Goal: Task Accomplishment & Management: Manage account settings

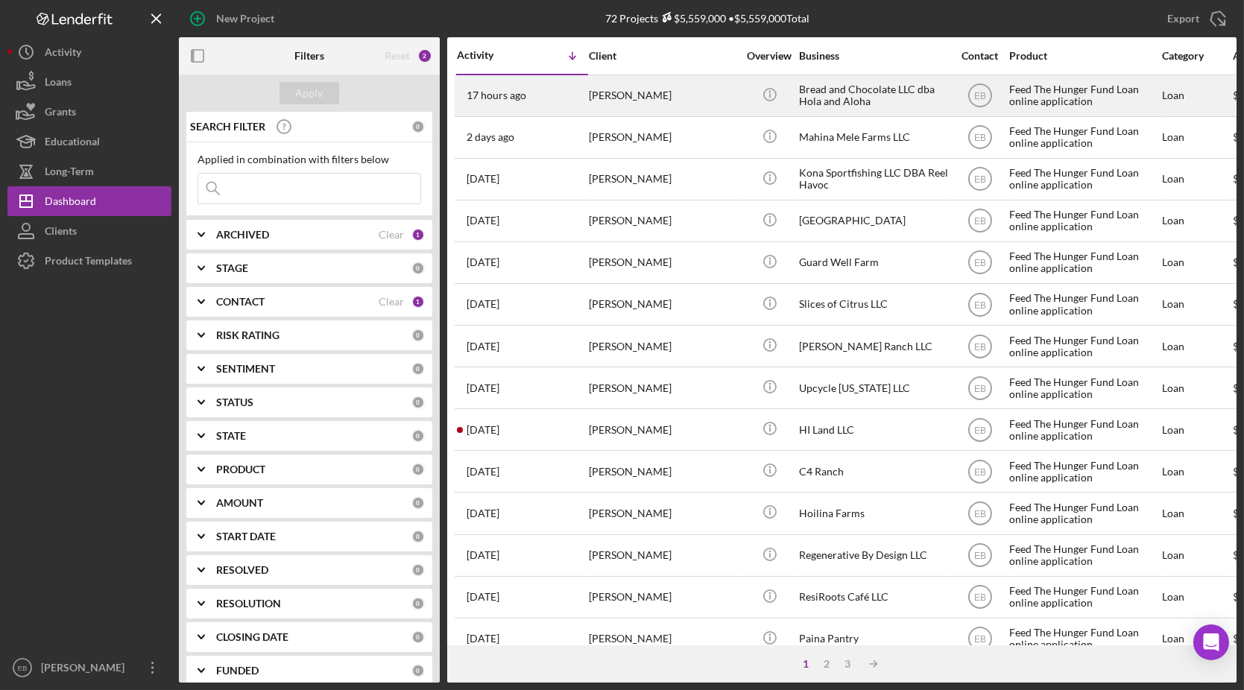
click at [601, 92] on div "[PERSON_NAME]" at bounding box center [663, 96] width 149 height 40
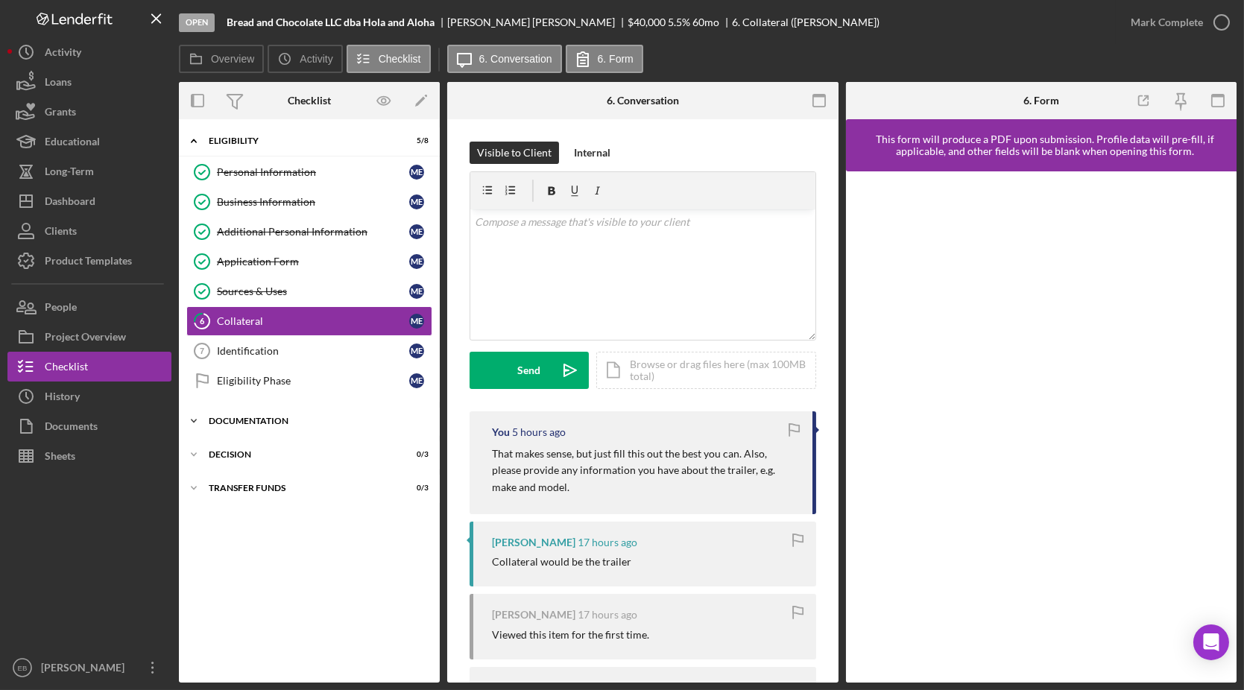
click at [230, 417] on div "Documentation" at bounding box center [315, 421] width 212 height 9
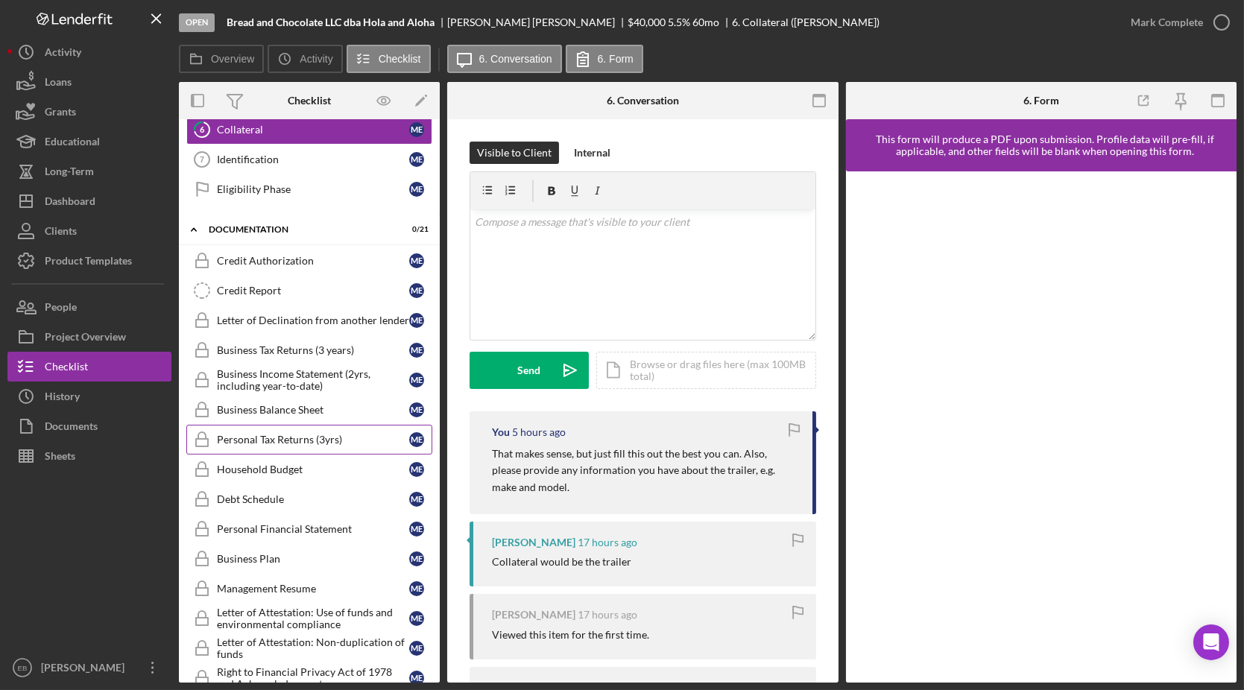
scroll to position [226, 0]
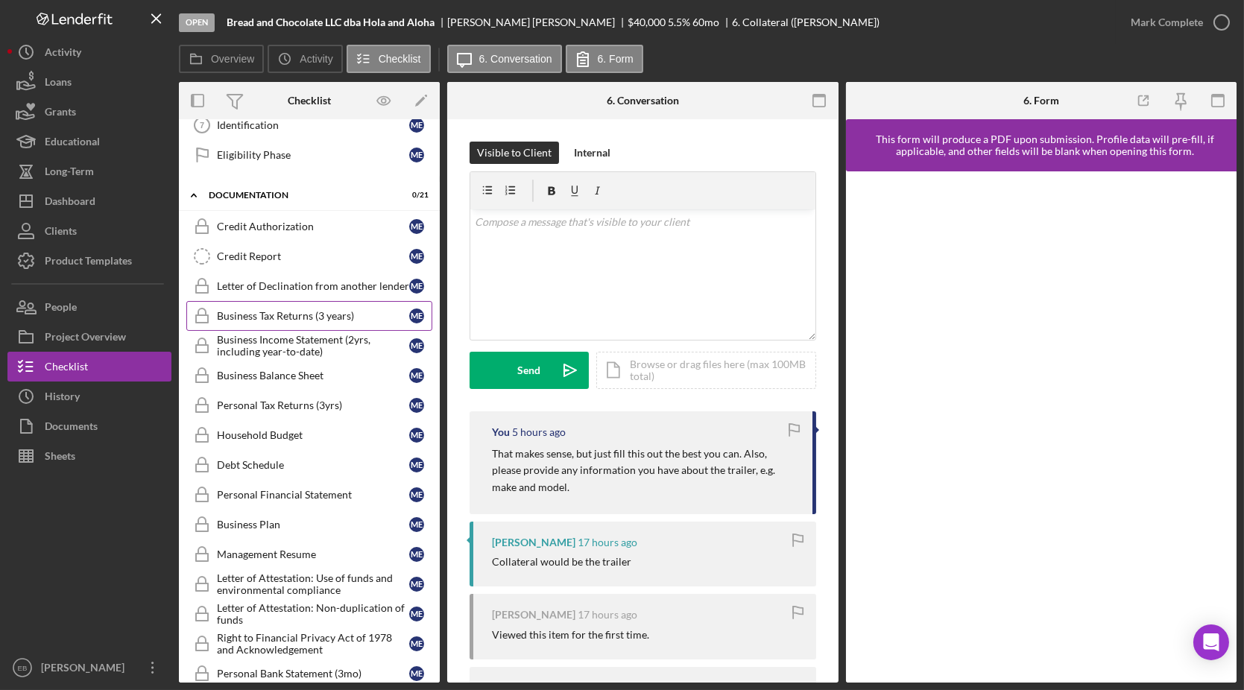
click at [270, 311] on div "Business Tax Returns (3 years)" at bounding box center [313, 316] width 192 height 12
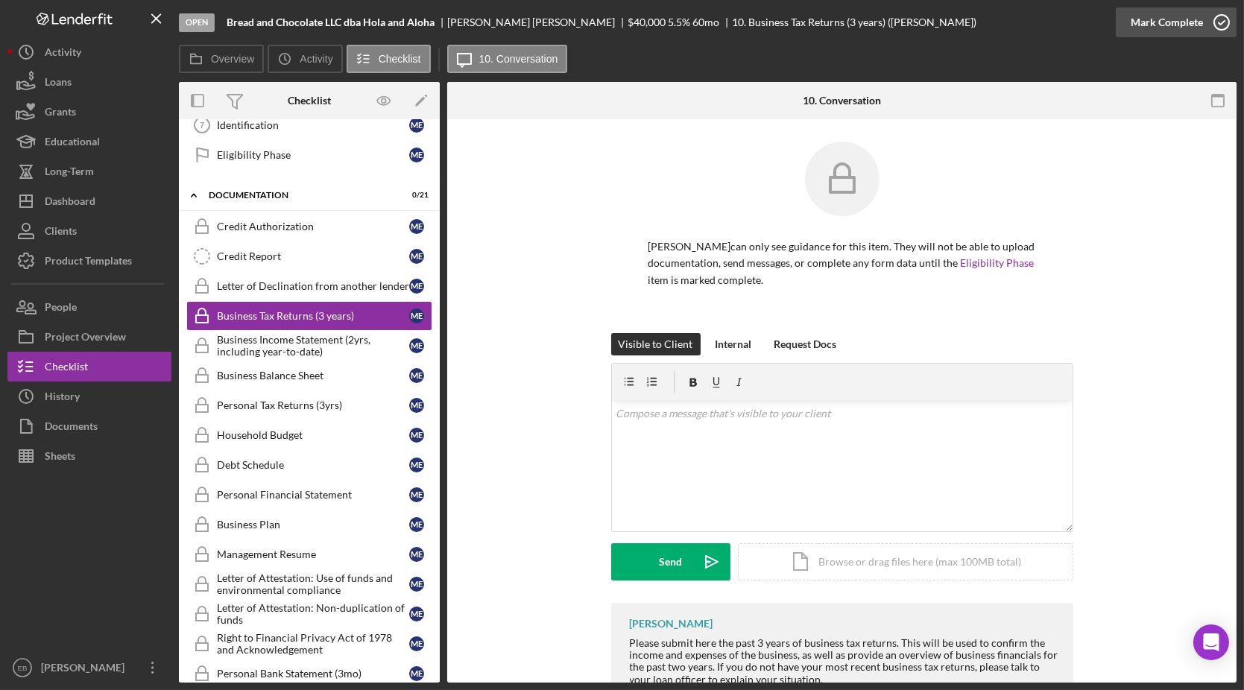
click at [1222, 16] on icon "button" at bounding box center [1221, 22] width 37 height 37
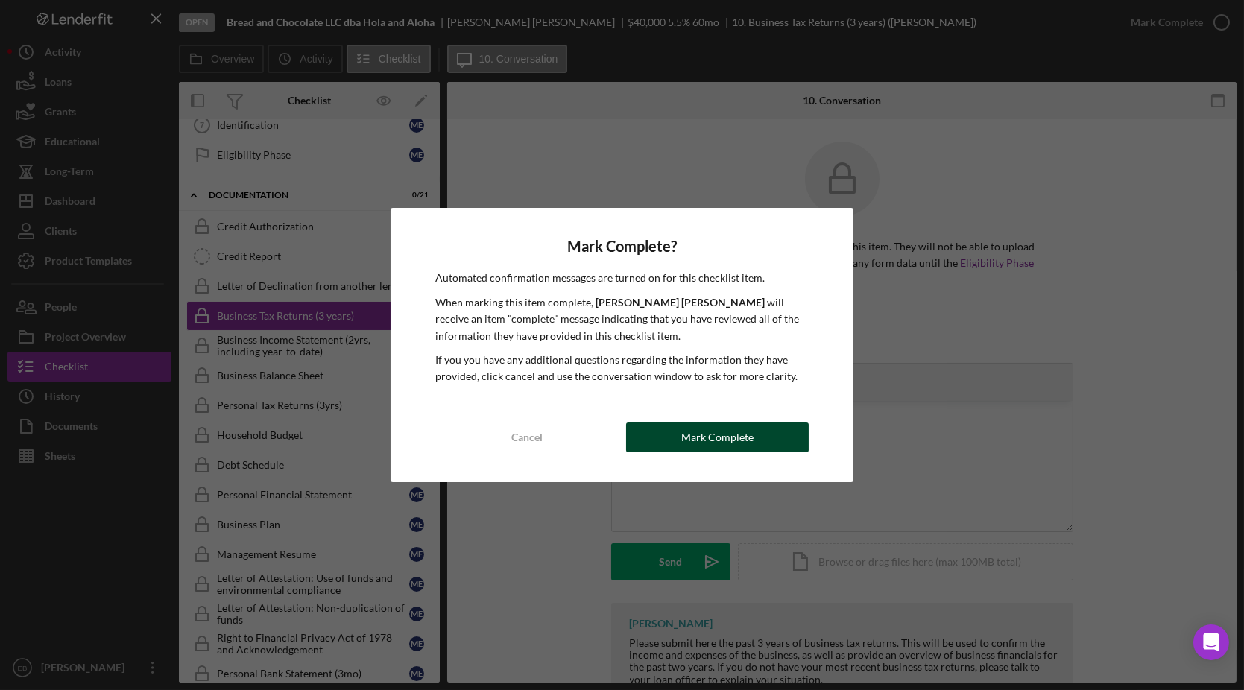
click at [697, 445] on div "Mark Complete" at bounding box center [717, 438] width 72 height 30
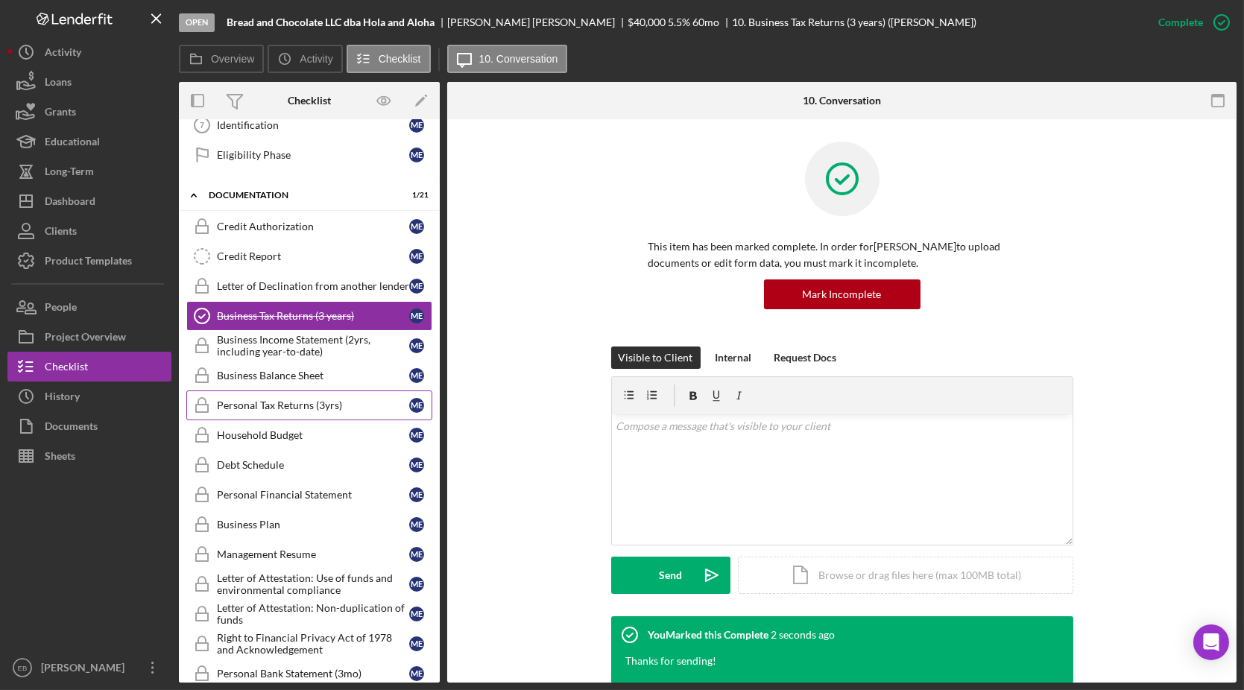
click at [282, 400] on div "Personal Tax Returns (3yrs)" at bounding box center [313, 406] width 192 height 12
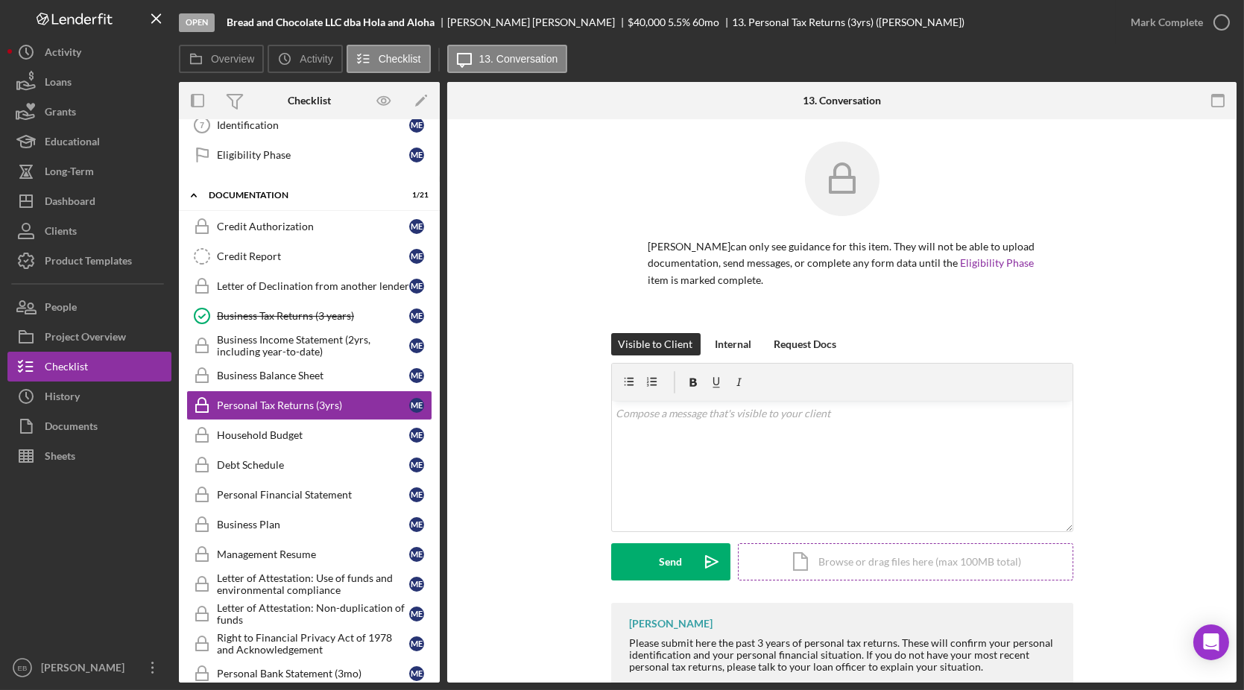
click at [862, 555] on div "Icon/Document Browse or drag files here (max 100MB total) Tap to choose files o…" at bounding box center [905, 561] width 335 height 37
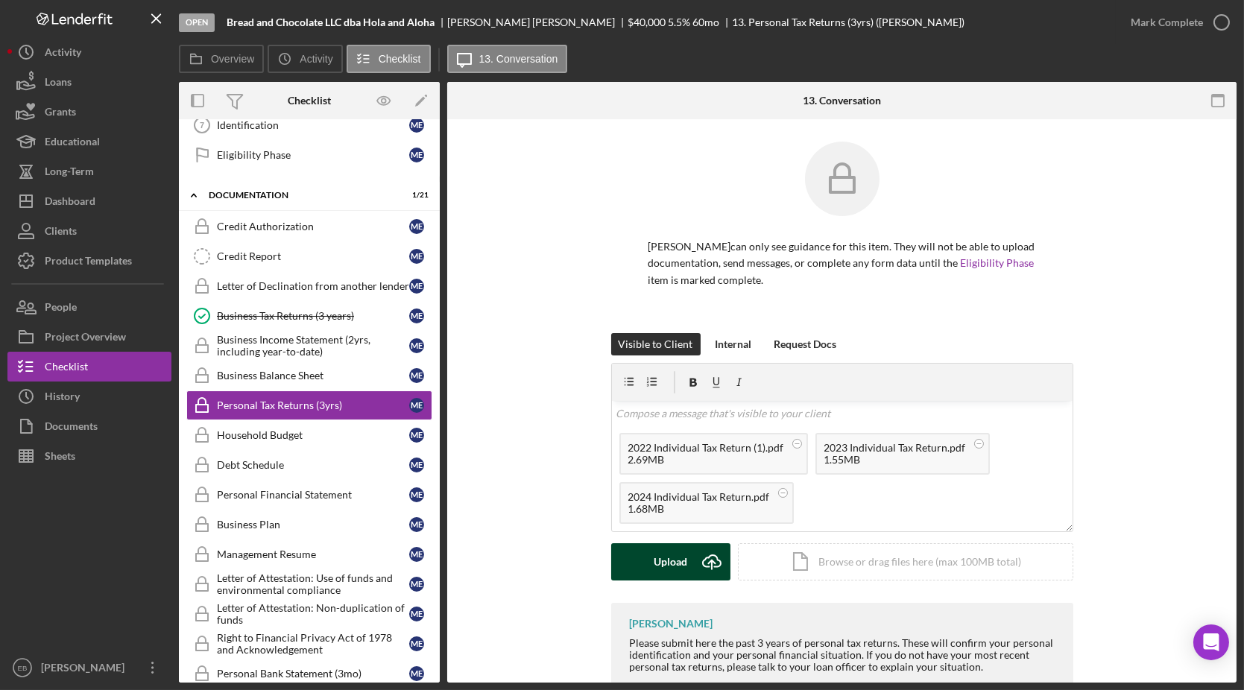
click at [699, 567] on icon "Icon/Upload" at bounding box center [711, 561] width 37 height 37
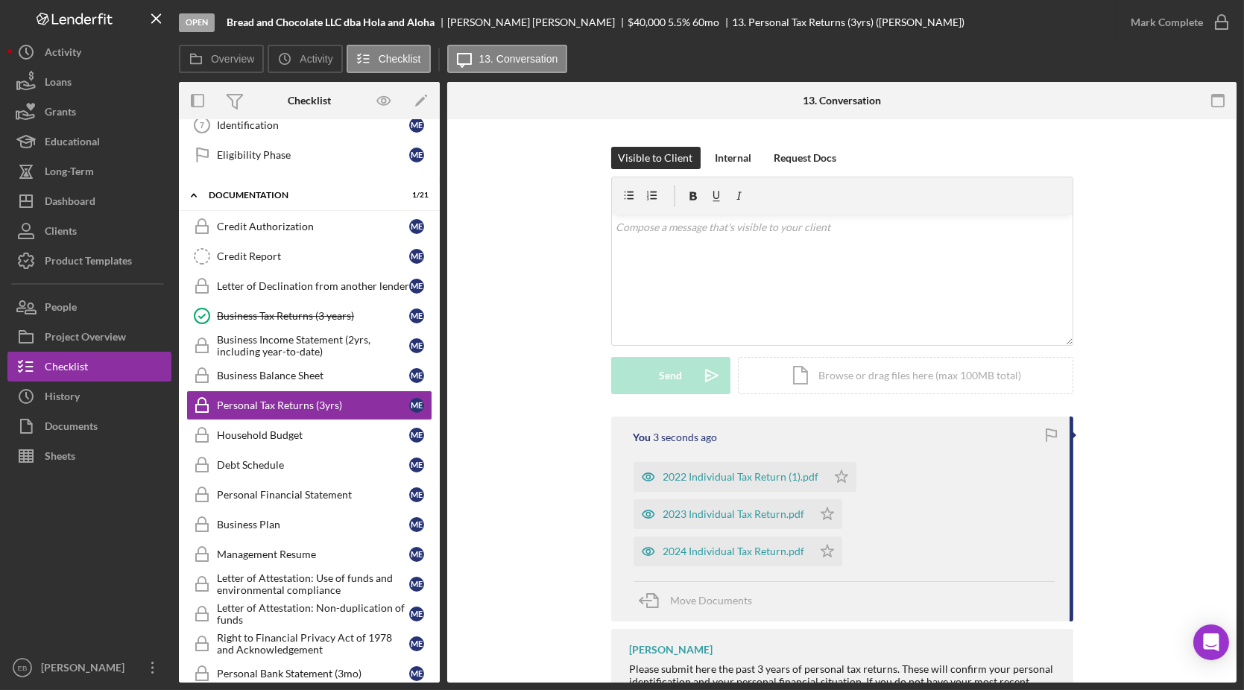
scroll to position [250, 0]
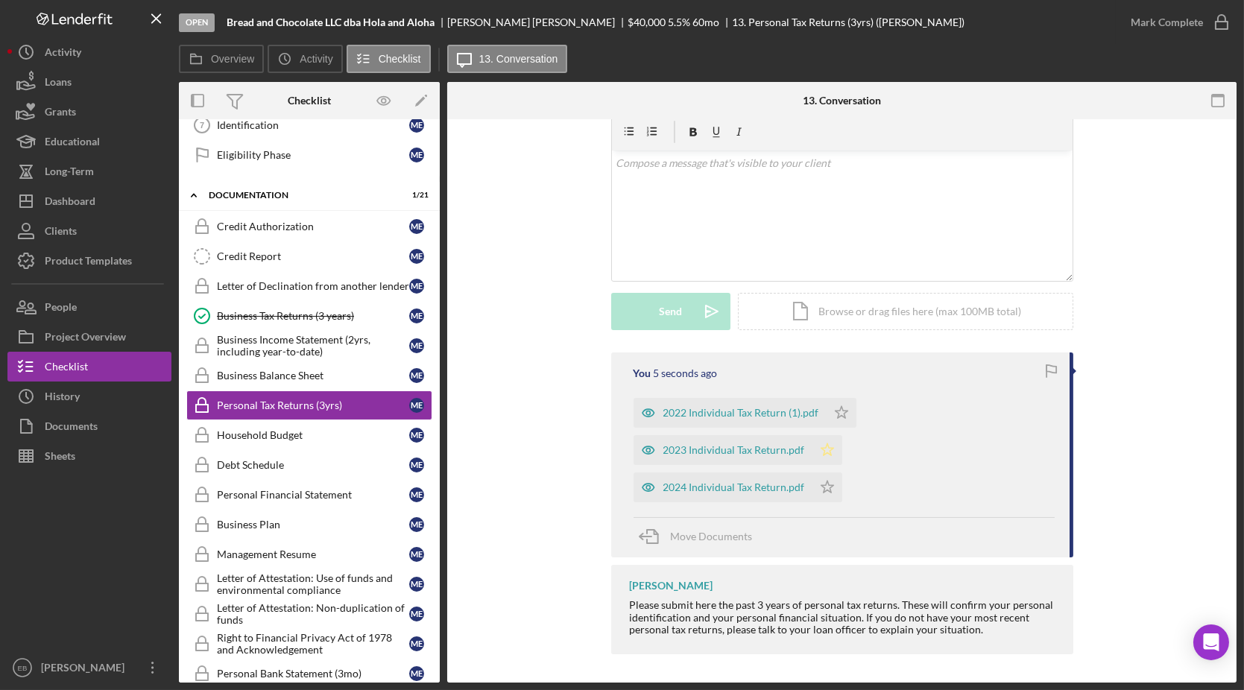
drag, startPoint x: 840, startPoint y: 417, endPoint x: 828, endPoint y: 442, distance: 27.3
click at [841, 417] on polygon "button" at bounding box center [841, 412] width 13 height 12
click at [827, 446] on icon "Icon/Star" at bounding box center [827, 450] width 30 height 30
click at [824, 497] on icon "Icon/Star" at bounding box center [827, 488] width 30 height 30
click at [1230, 13] on icon "button" at bounding box center [1221, 22] width 37 height 37
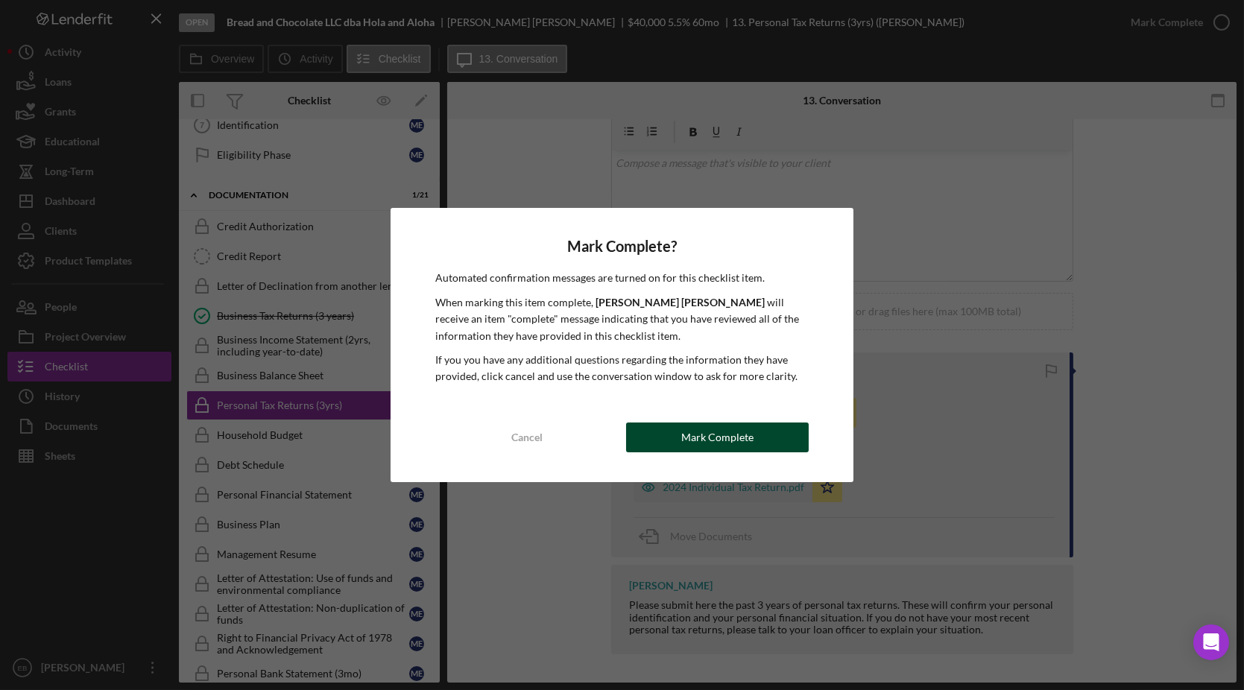
click at [749, 429] on div "Mark Complete" at bounding box center [717, 438] width 72 height 30
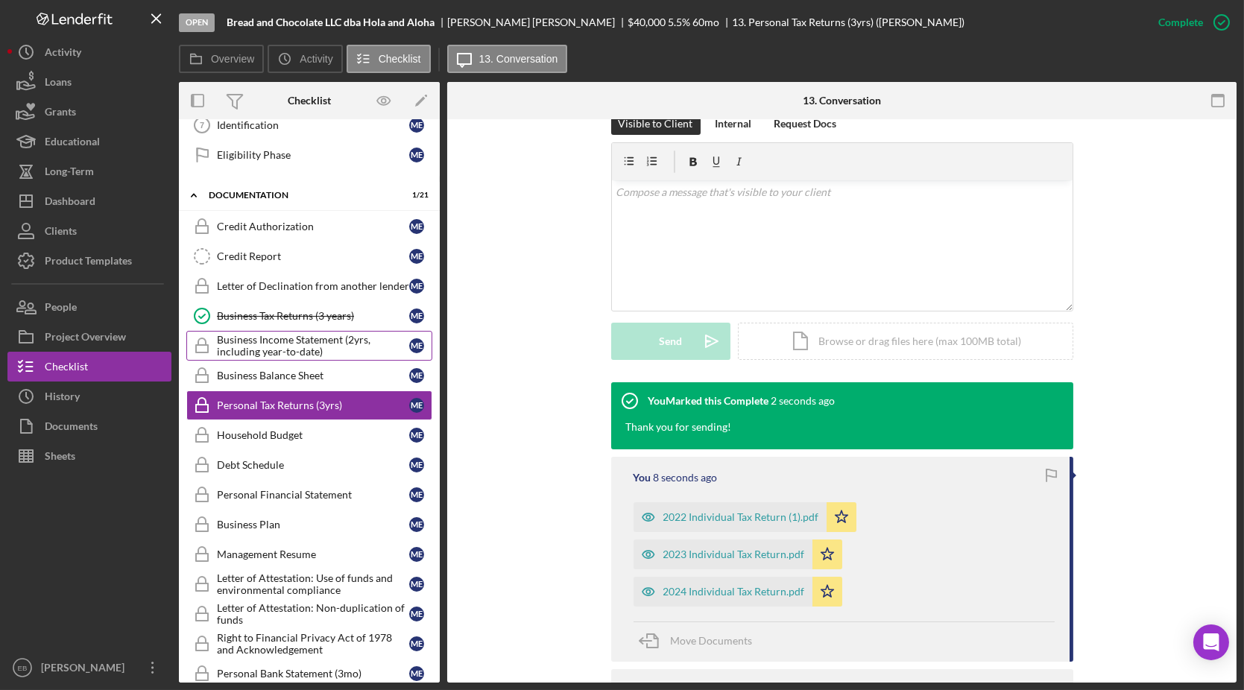
scroll to position [264, 0]
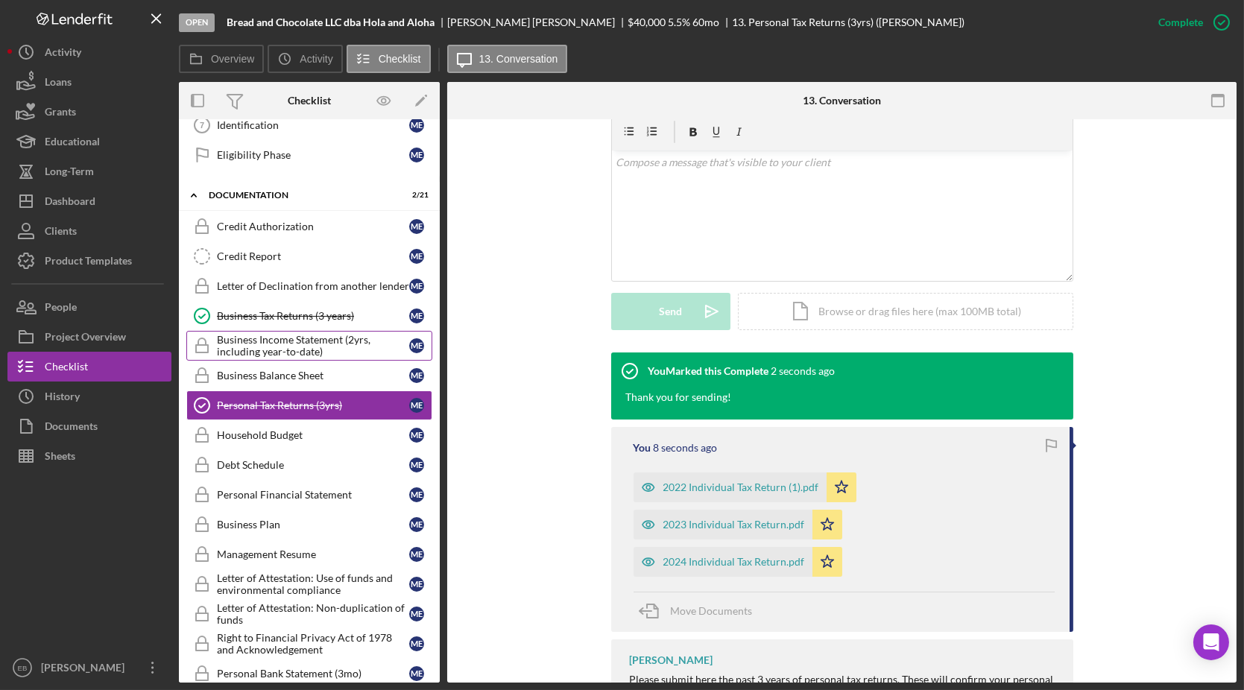
click at [299, 335] on div "Business Income Statement (2yrs, including year-to-date)" at bounding box center [313, 346] width 192 height 24
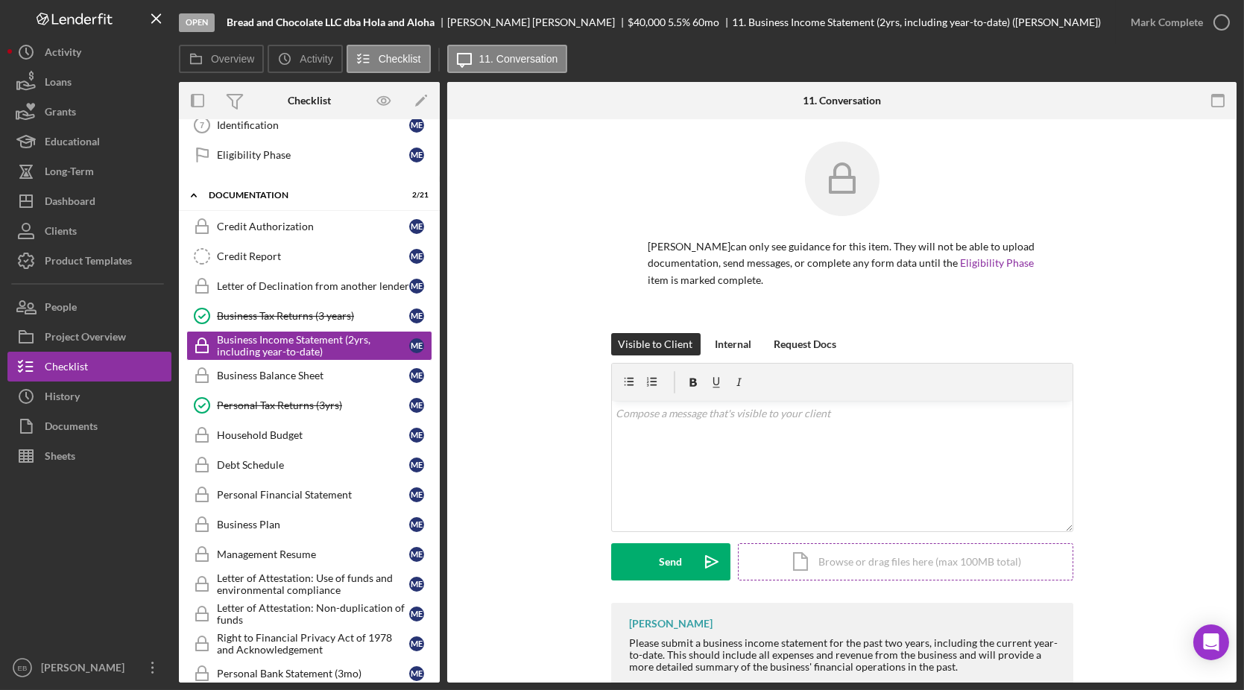
click at [852, 558] on div "Icon/Document Browse or drag files here (max 100MB total) Tap to choose files o…" at bounding box center [905, 561] width 335 height 37
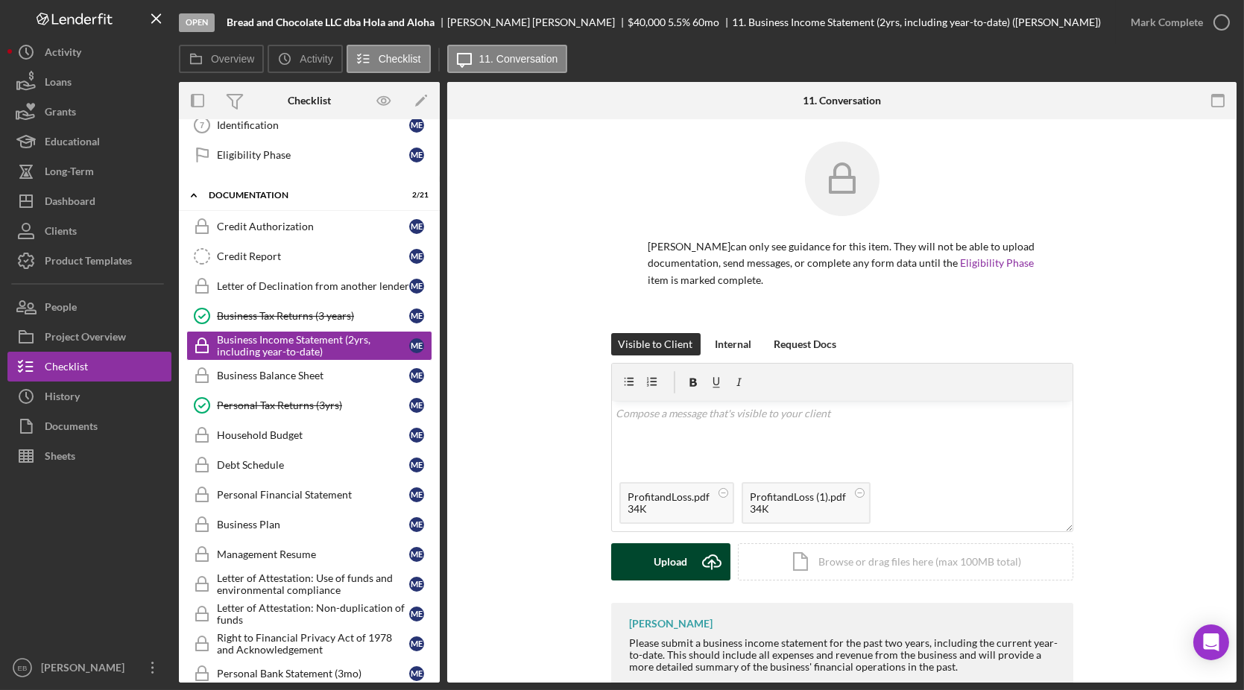
click at [698, 563] on icon "Icon/Upload" at bounding box center [711, 561] width 37 height 37
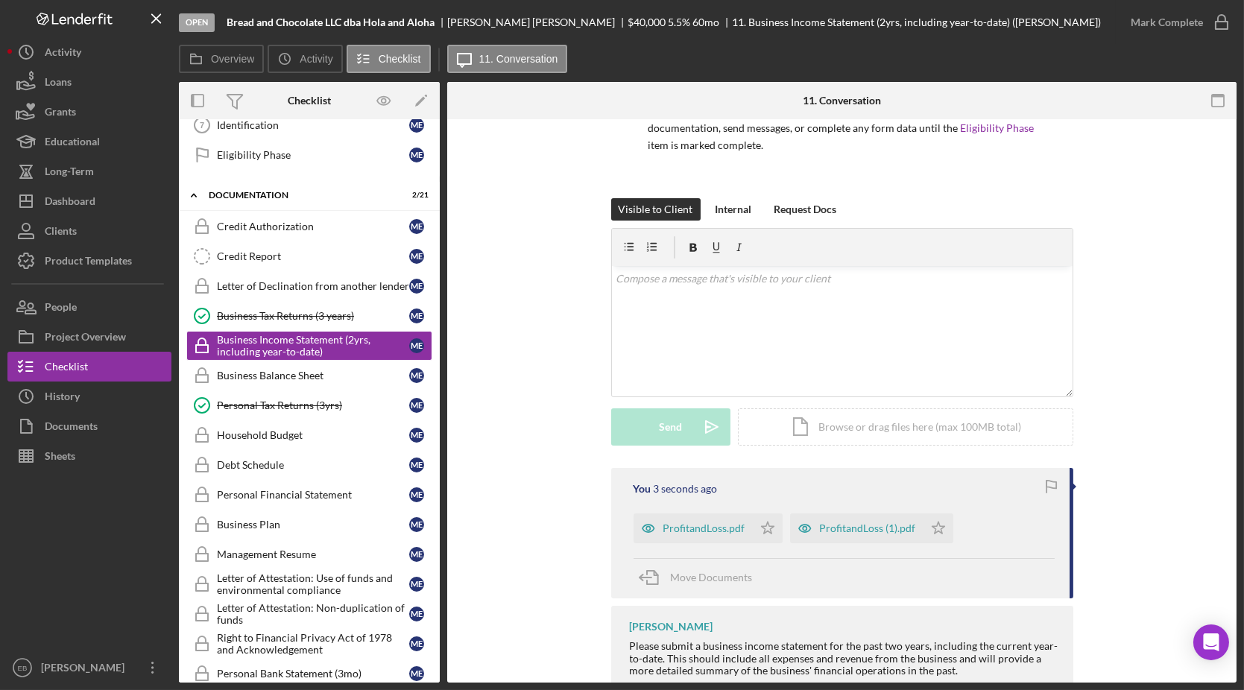
scroll to position [176, 0]
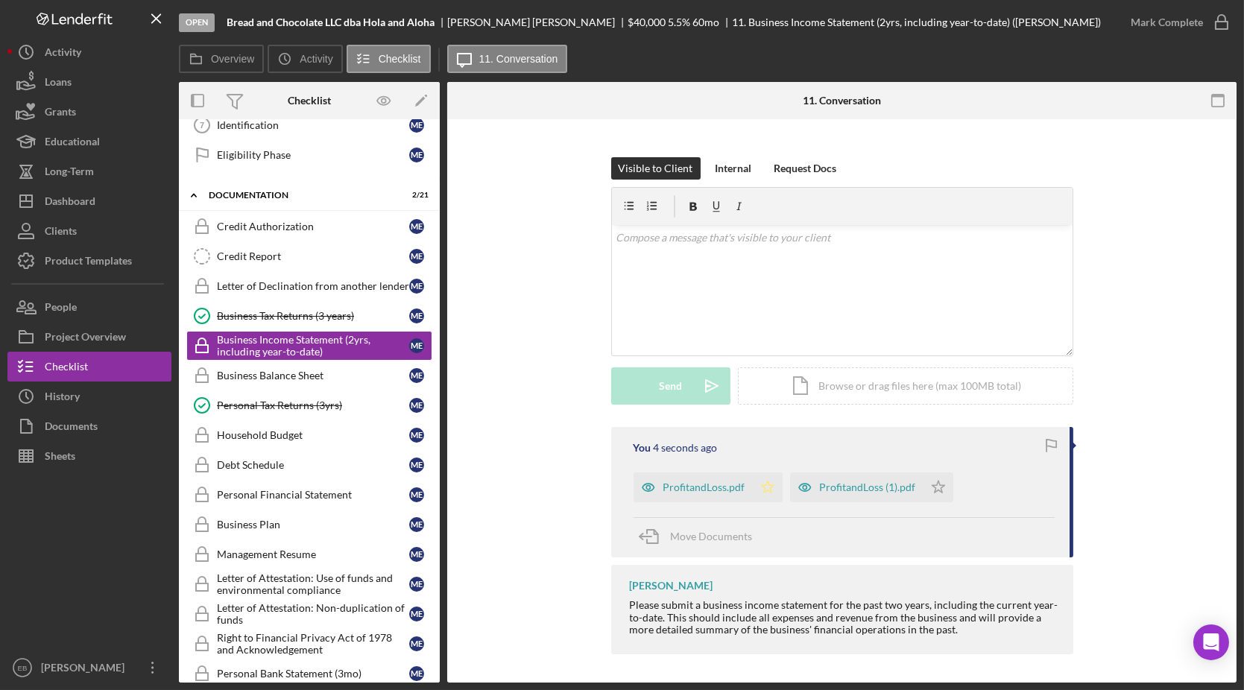
click at [762, 485] on icon "Icon/Star" at bounding box center [768, 488] width 30 height 30
click at [1222, 25] on icon "button" at bounding box center [1221, 22] width 37 height 37
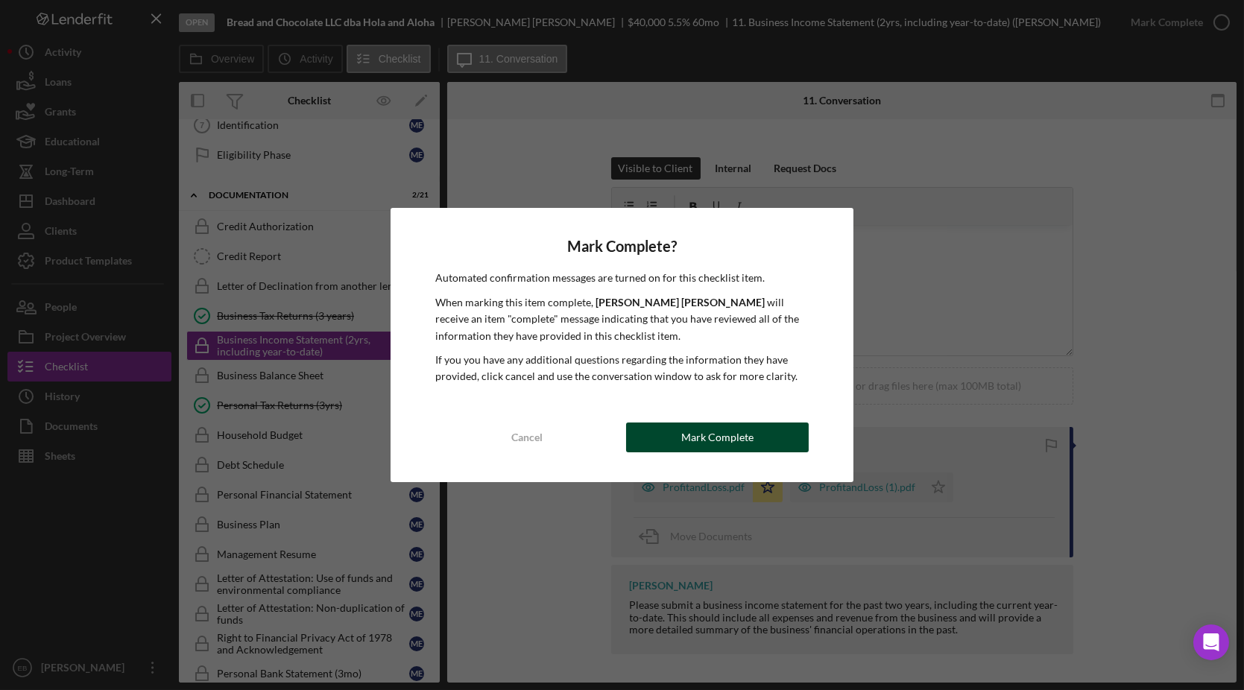
click at [683, 435] on div "Mark Complete" at bounding box center [717, 438] width 72 height 30
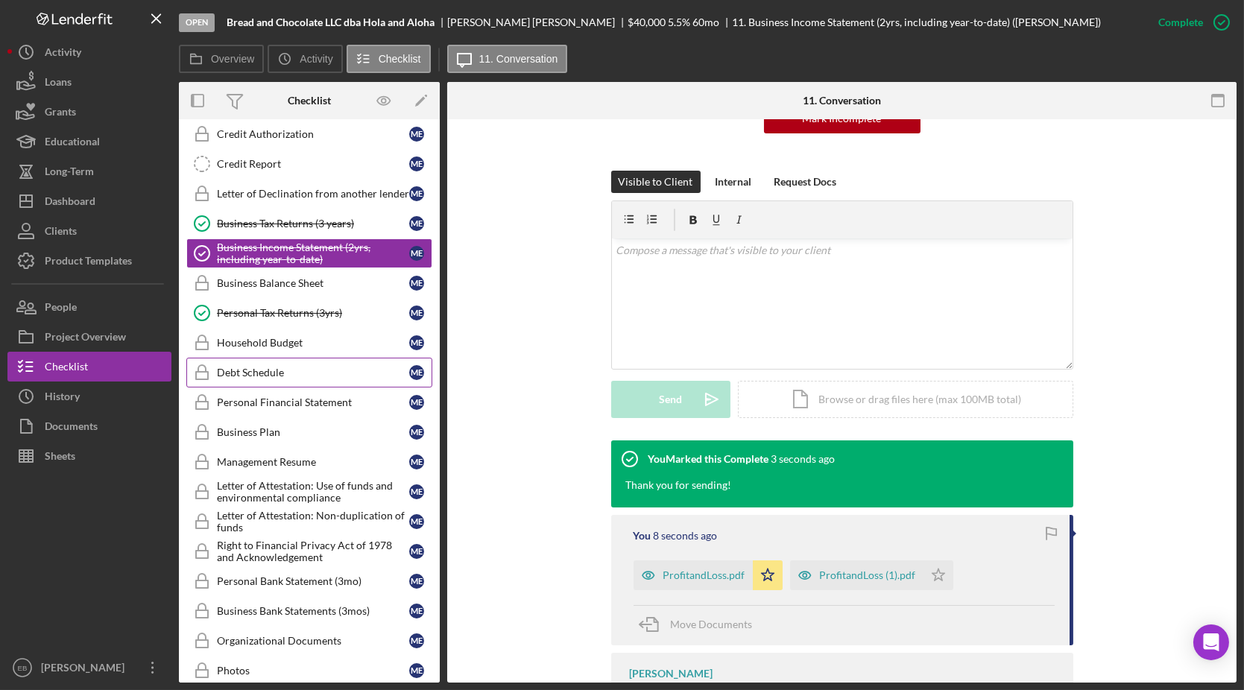
scroll to position [338, 0]
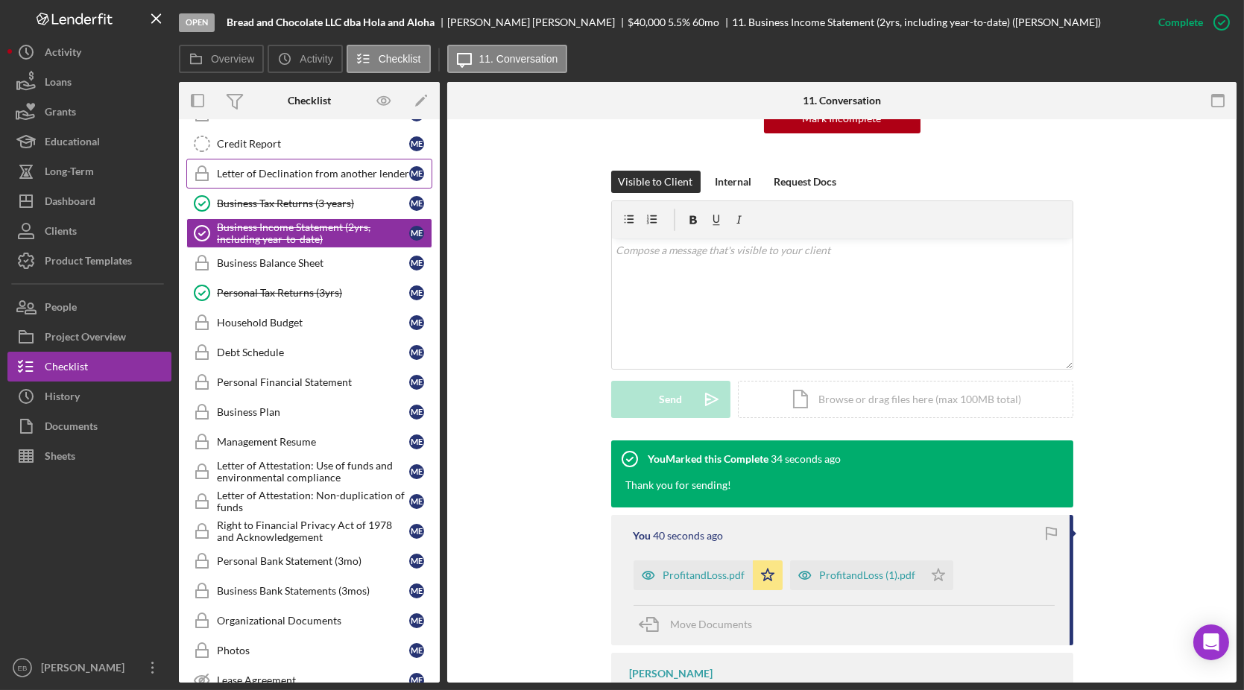
click at [274, 174] on div "Letter of Declination from another lender" at bounding box center [313, 174] width 192 height 12
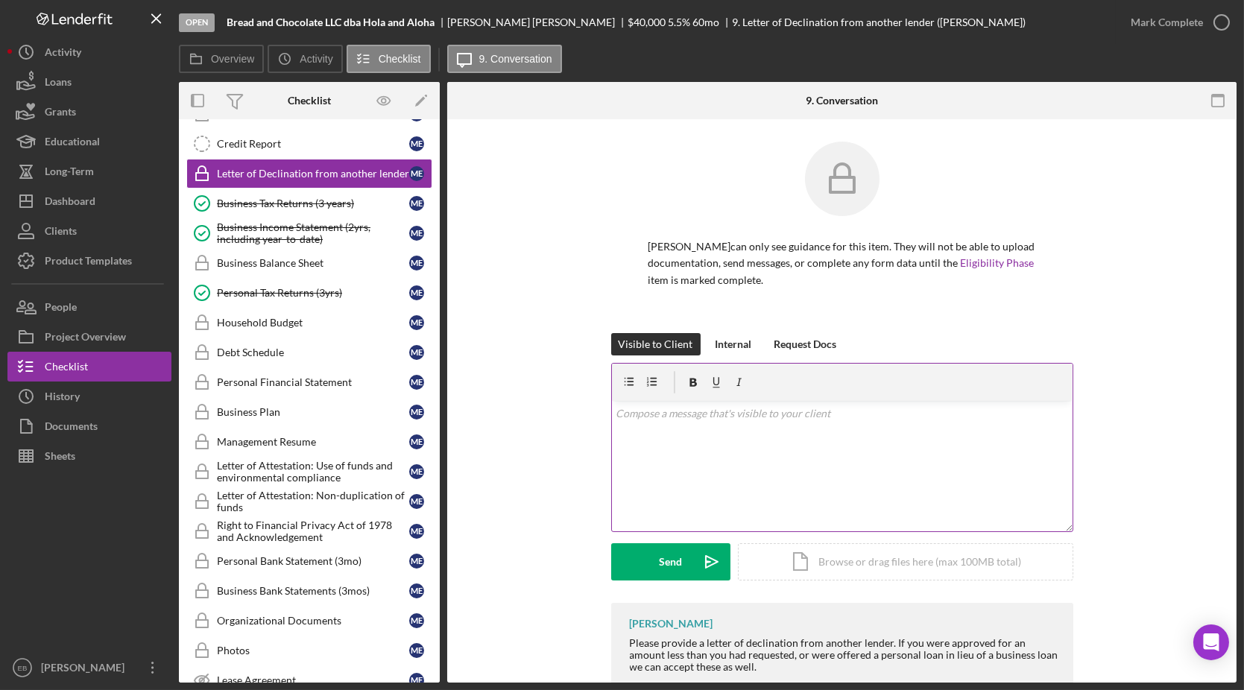
click at [719, 452] on div "v Color teal Color pink Remove color Add row above Add row below Add column bef…" at bounding box center [842, 466] width 461 height 130
click at [799, 560] on div "Icon/Document Browse or drag files here (max 100MB total) Tap to choose files o…" at bounding box center [905, 559] width 335 height 37
click at [683, 559] on div "Upload" at bounding box center [671, 561] width 34 height 37
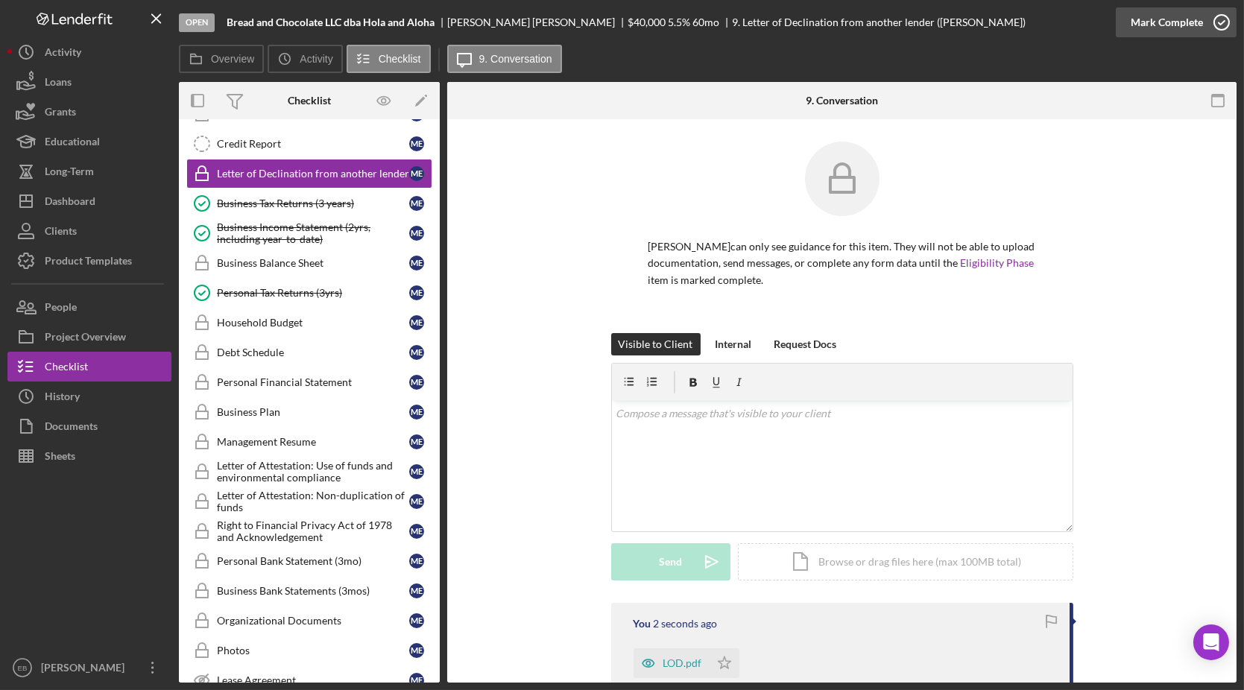
click at [1220, 25] on icon "button" at bounding box center [1221, 22] width 37 height 37
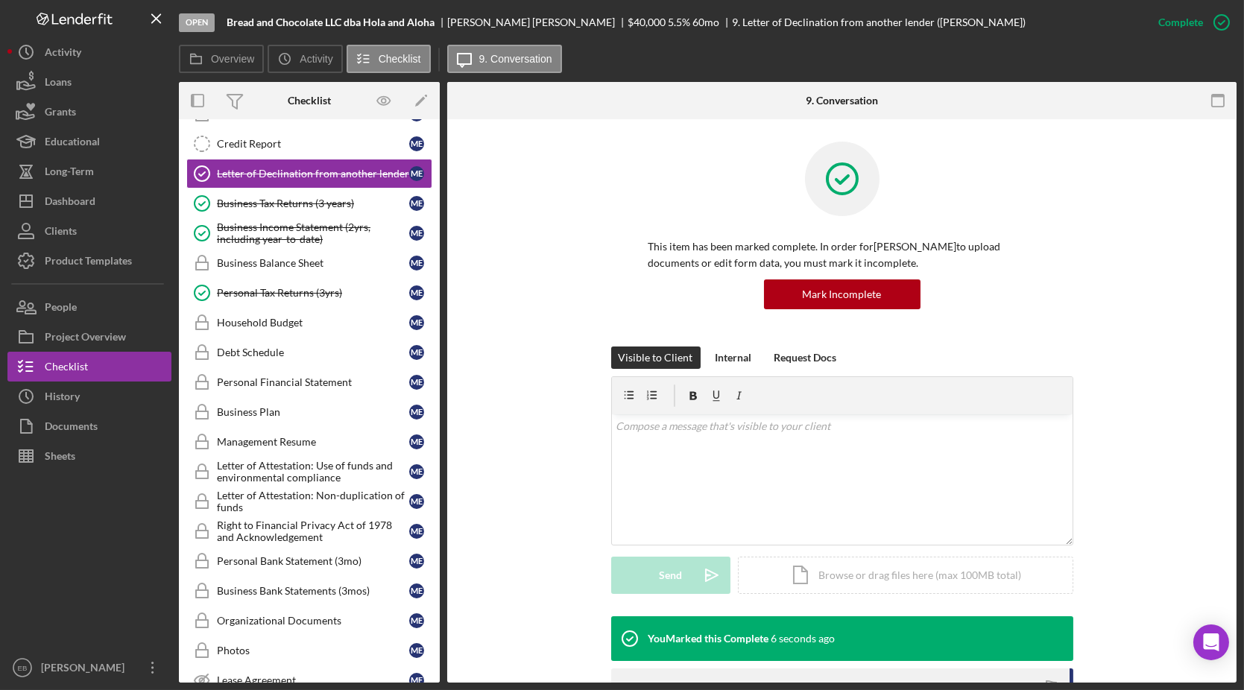
click at [116, 514] on div at bounding box center [89, 562] width 164 height 182
